Goal: Transaction & Acquisition: Book appointment/travel/reservation

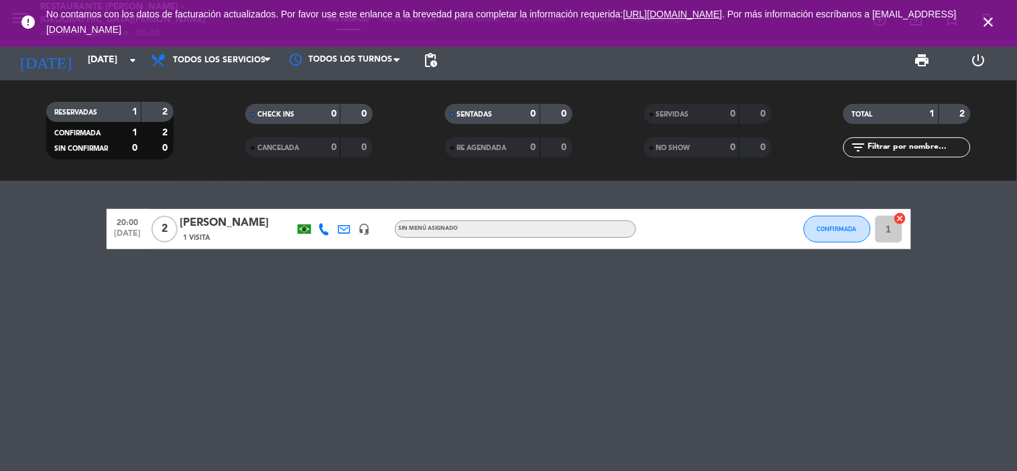
click at [997, 21] on span "close" at bounding box center [989, 22] width 36 height 36
click at [988, 21] on icon "close" at bounding box center [989, 22] width 16 height 16
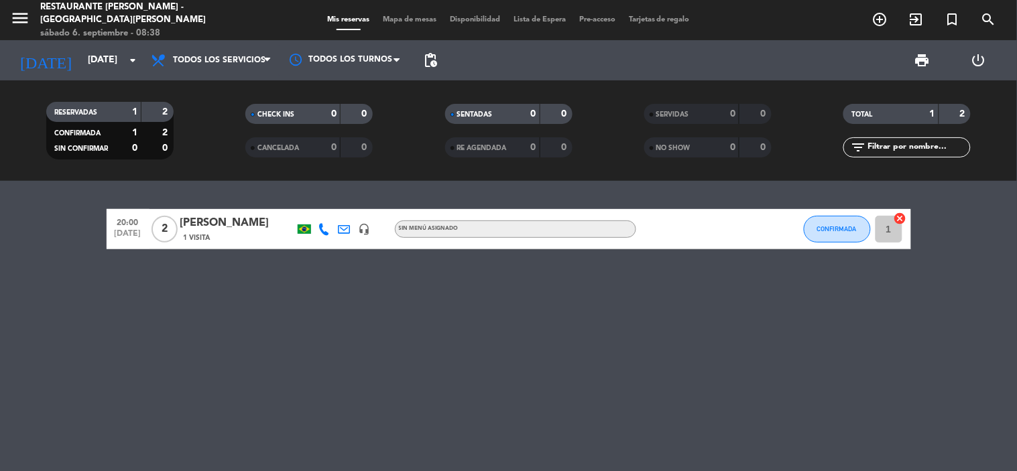
click at [0, 25] on div "menu Restaurante [GEOGRAPHIC_DATA] - [GEOGRAPHIC_DATA][PERSON_NAME] [DATE] 6. s…" at bounding box center [127, 21] width 254 height 40
click at [11, 18] on icon "menu" at bounding box center [20, 18] width 20 height 20
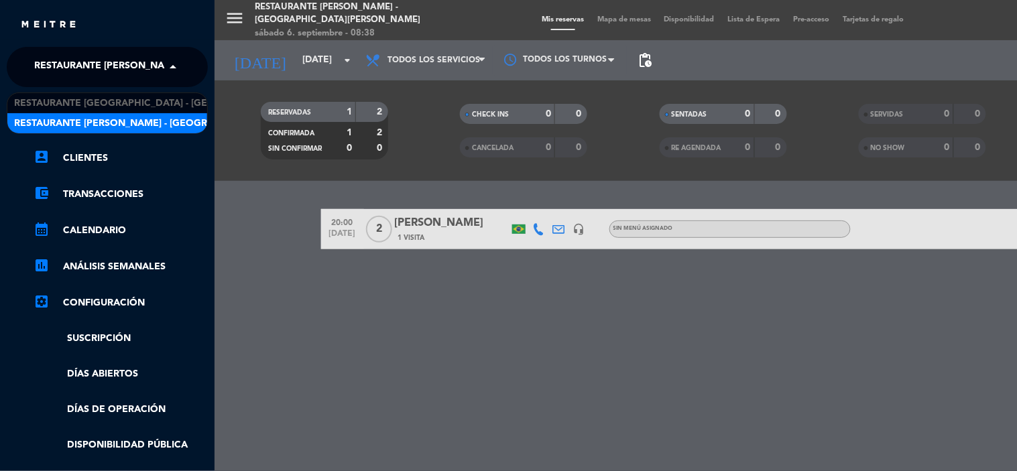
click at [112, 64] on span "Restaurante [PERSON_NAME] - [GEOGRAPHIC_DATA][PERSON_NAME]" at bounding box center [200, 67] width 332 height 28
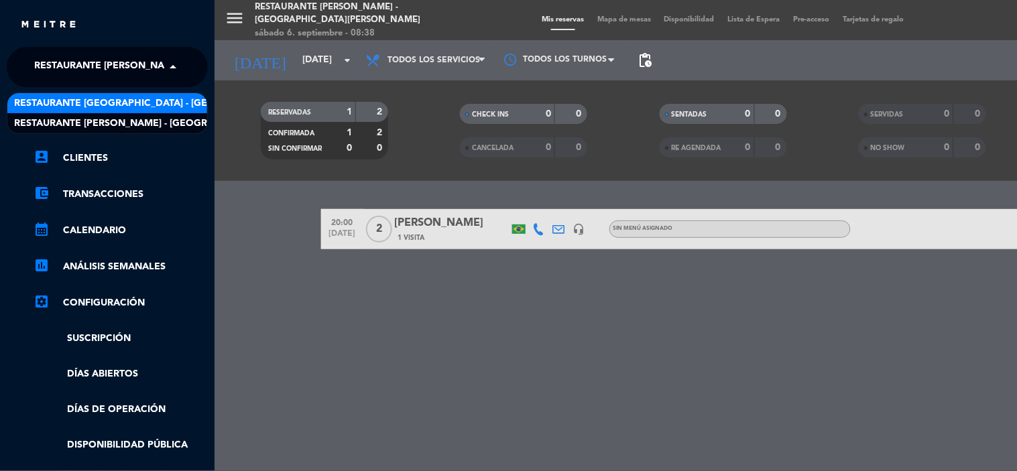
click at [135, 98] on span "Restaurante [GEOGRAPHIC_DATA] - [GEOGRAPHIC_DATA][PERSON_NAME]" at bounding box center [191, 103] width 354 height 15
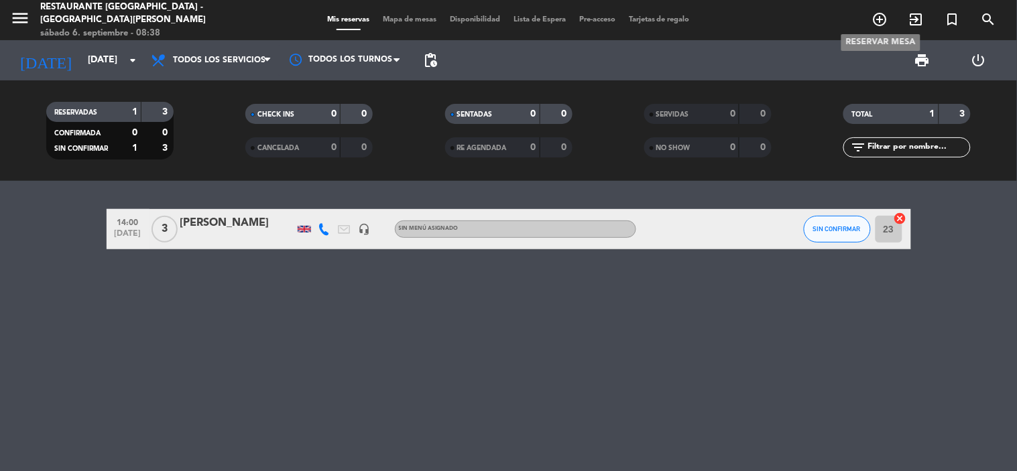
click at [878, 19] on icon "add_circle_outline" at bounding box center [880, 19] width 16 height 16
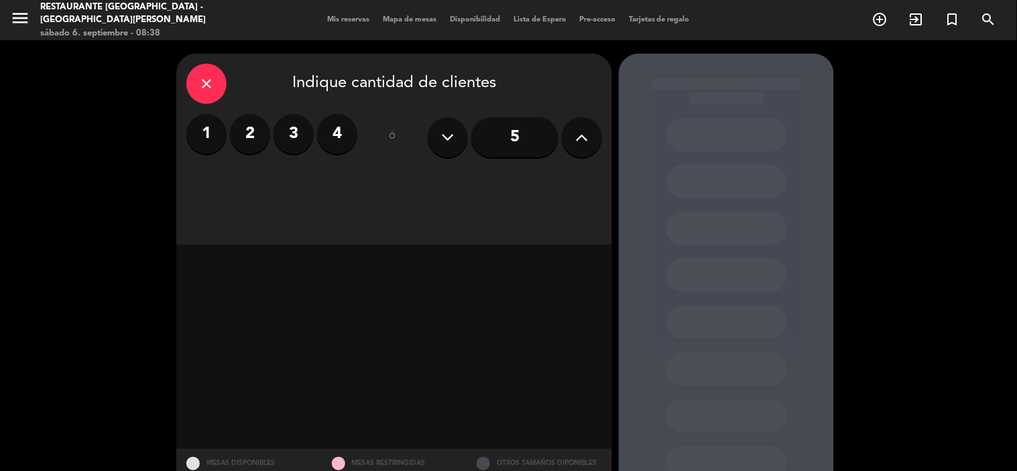
click at [505, 137] on input "5" at bounding box center [514, 137] width 87 height 40
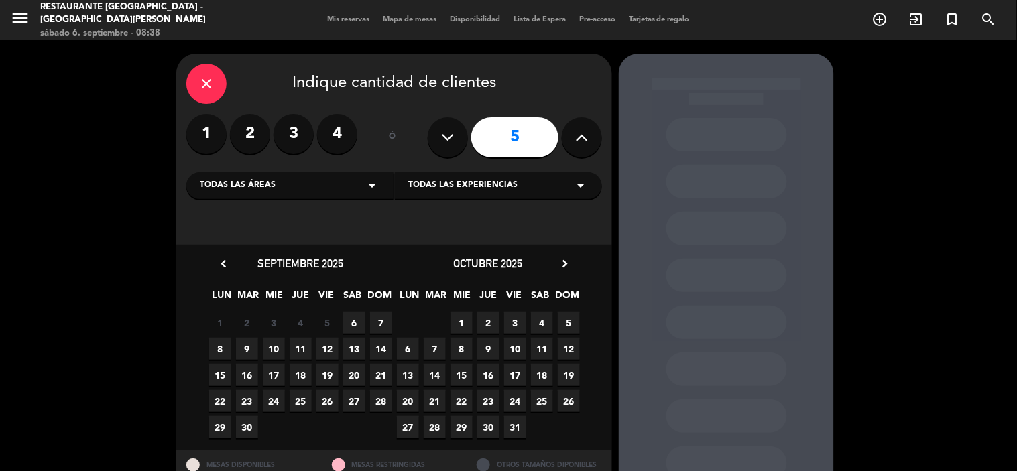
click at [355, 319] on span "6" at bounding box center [354, 323] width 22 height 22
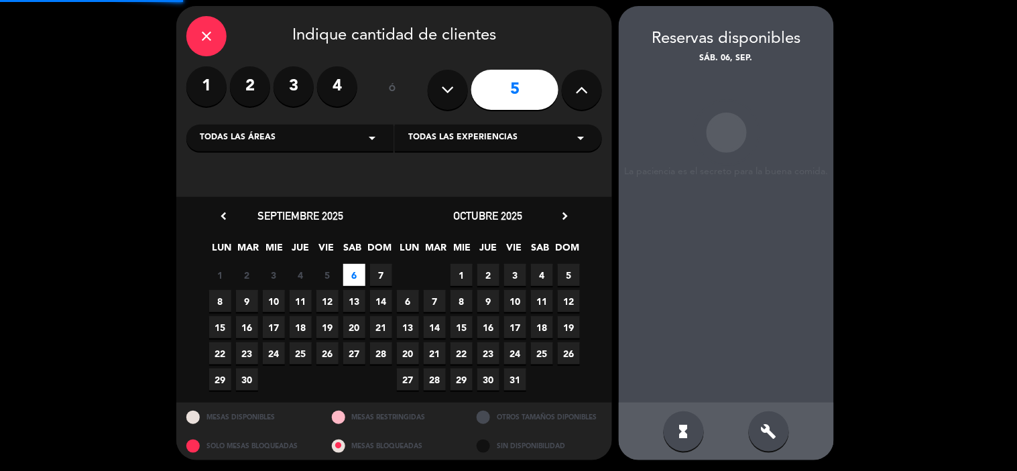
scroll to position [50, 0]
